Goal: Task Accomplishment & Management: Manage account settings

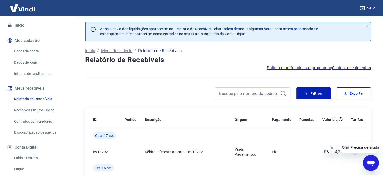
scroll to position [76, 0]
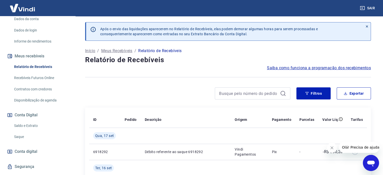
click at [24, 127] on link "Saldo e Extrato" at bounding box center [40, 126] width 57 height 10
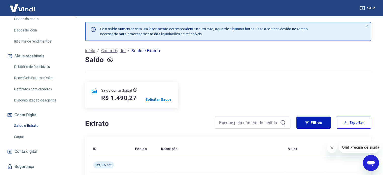
click at [162, 100] on p "Solicitar Saque" at bounding box center [159, 99] width 26 height 5
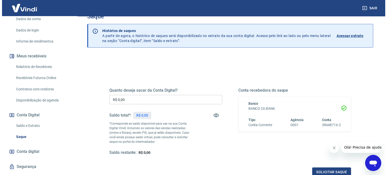
scroll to position [25, 0]
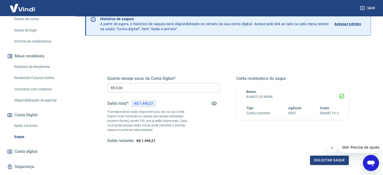
click at [189, 85] on input "R$ 0,00" at bounding box center [163, 87] width 113 height 9
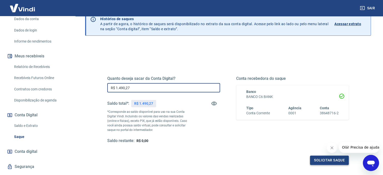
type input "R$ 1.490,27"
click at [329, 163] on button "Solicitar saque" at bounding box center [329, 160] width 39 height 9
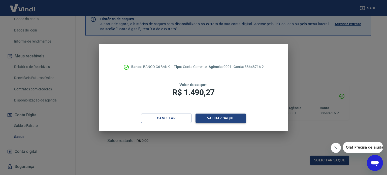
click at [218, 121] on button "Validar saque" at bounding box center [221, 118] width 50 height 9
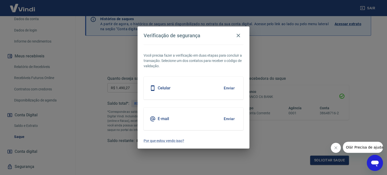
click at [229, 120] on button "Enviar" at bounding box center [229, 119] width 16 height 11
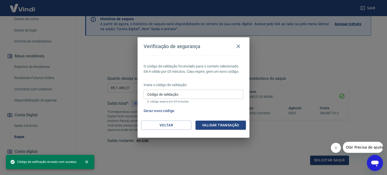
click at [196, 99] on input "Código de validação" at bounding box center [194, 94] width 100 height 9
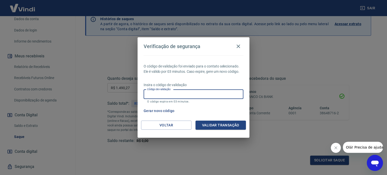
paste input "632959"
type input "632959"
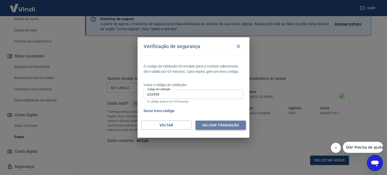
click at [225, 128] on button "Validar transação" at bounding box center [221, 125] width 50 height 9
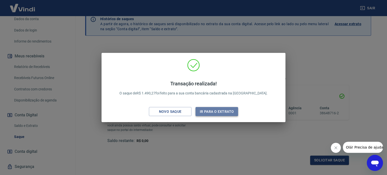
click at [220, 112] on button "Ir para o extrato" at bounding box center [217, 111] width 43 height 9
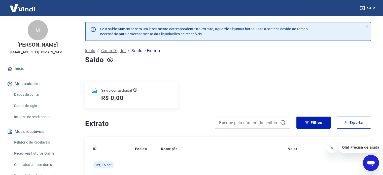
click at [24, 8] on img at bounding box center [22, 7] width 33 height 15
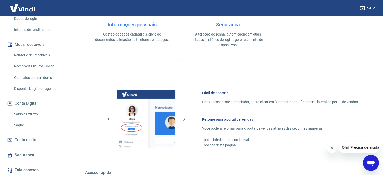
scroll to position [88, 0]
click at [35, 114] on link "Saldo e Extrato" at bounding box center [40, 114] width 57 height 10
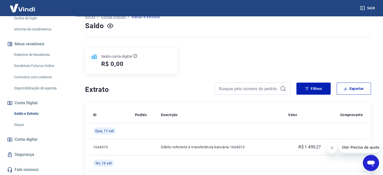
scroll to position [25, 0]
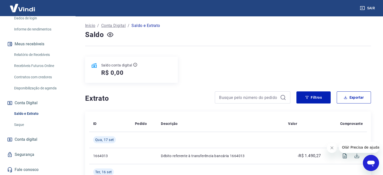
click at [93, 24] on p "Início" at bounding box center [90, 26] width 10 height 6
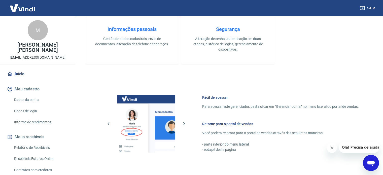
scroll to position [176, 0]
